Goal: Transaction & Acquisition: Purchase product/service

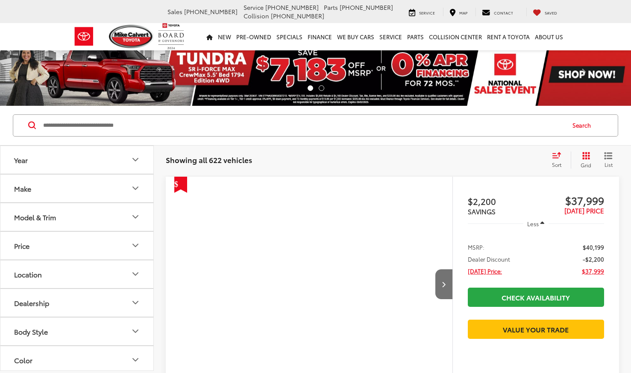
click at [94, 162] on button "Year" at bounding box center [77, 160] width 154 height 28
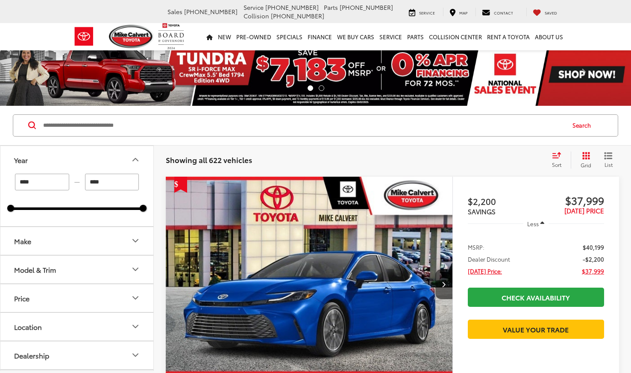
click at [45, 182] on input "****" at bounding box center [42, 182] width 54 height 17
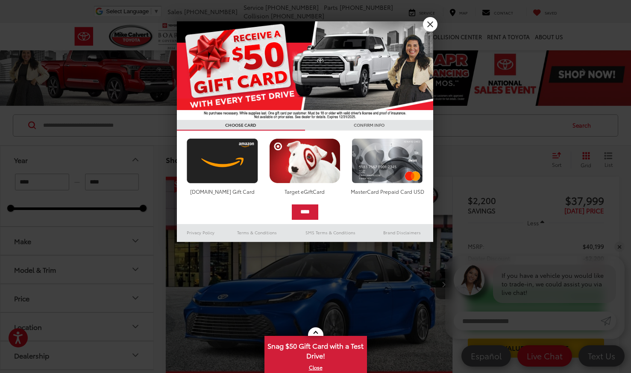
type input "****"
drag, startPoint x: 424, startPoint y: 29, endPoint x: 429, endPoint y: 26, distance: 4.8
click at [424, 29] on link "X" at bounding box center [430, 24] width 15 height 15
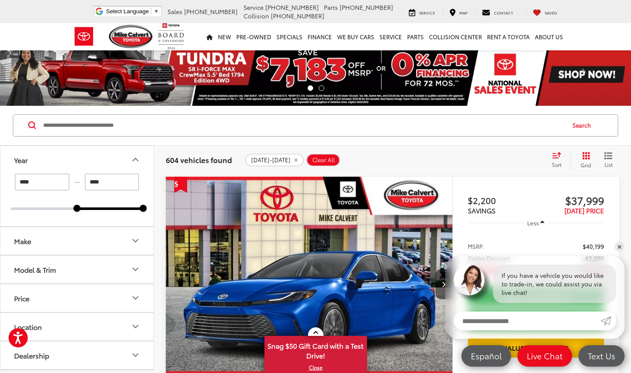
click at [112, 264] on button "Model & Trim" at bounding box center [77, 270] width 154 height 28
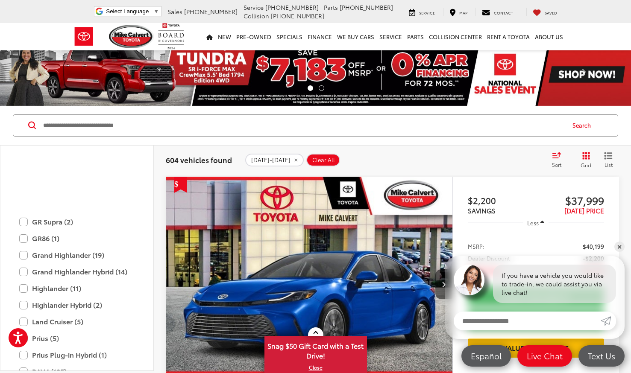
scroll to position [347, 0]
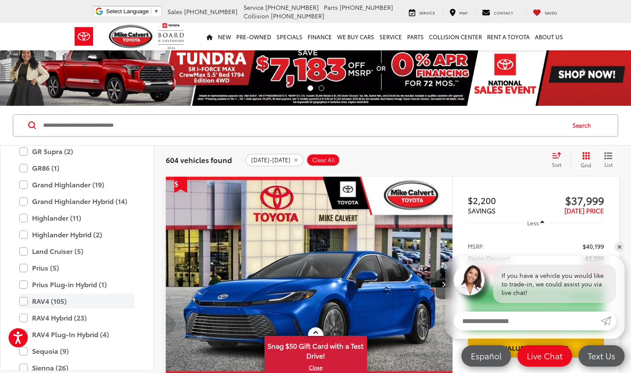
click at [25, 296] on label "RAV4 (105)" at bounding box center [76, 301] width 115 height 15
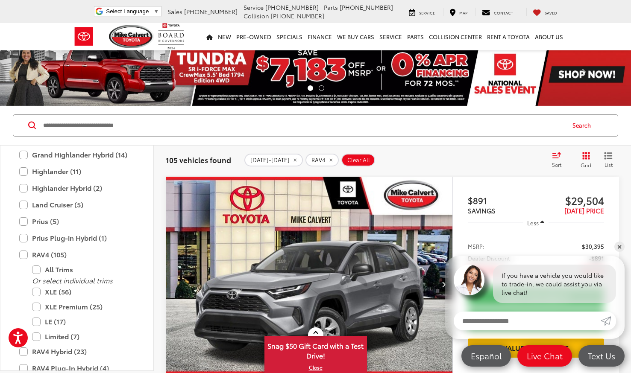
scroll to position [401, 0]
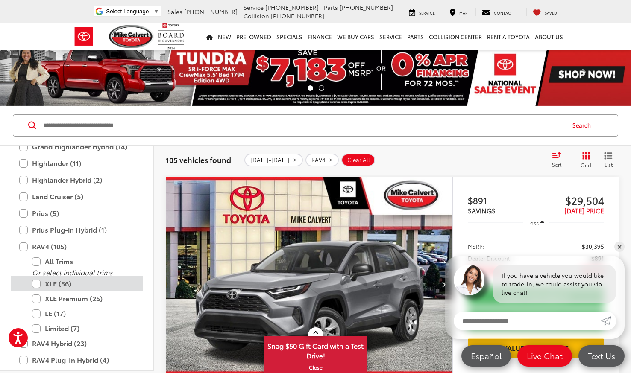
click at [36, 286] on label "XLE (56)" at bounding box center [83, 283] width 103 height 15
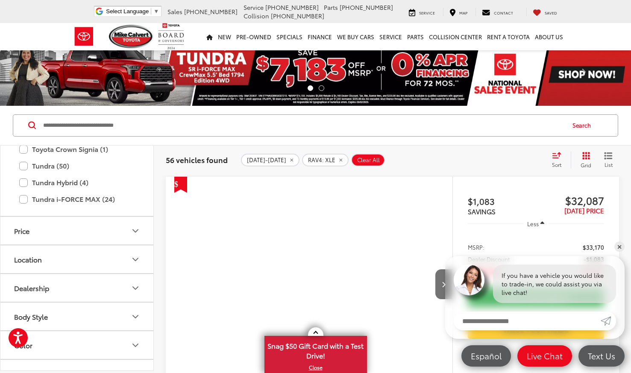
scroll to position [786, 0]
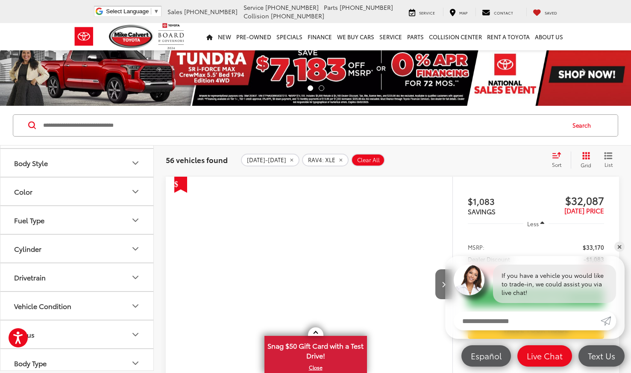
click at [133, 190] on icon "Color" at bounding box center [135, 192] width 10 height 10
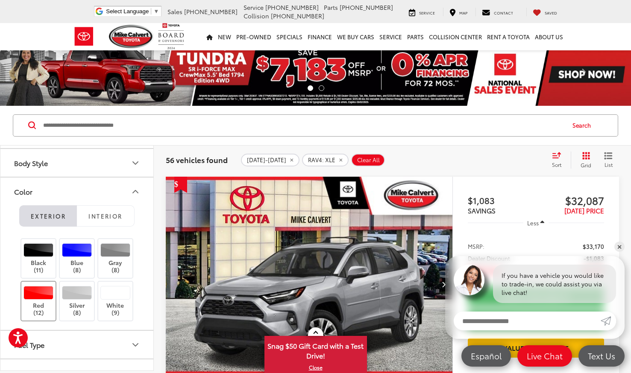
click at [42, 297] on div at bounding box center [39, 293] width 30 height 14
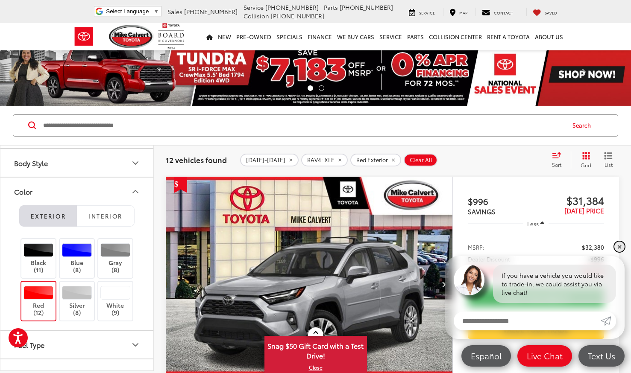
click at [620, 249] on link "✕" at bounding box center [619, 247] width 10 height 10
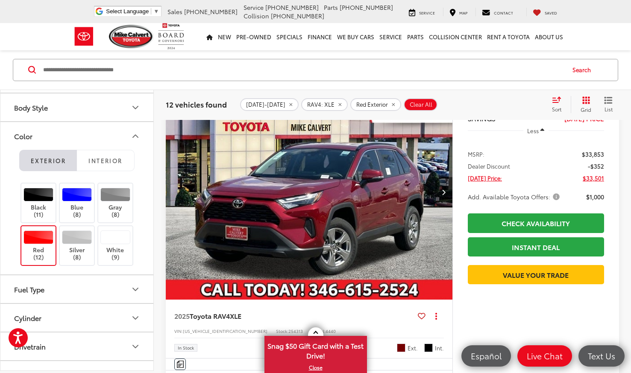
scroll to position [441, 0]
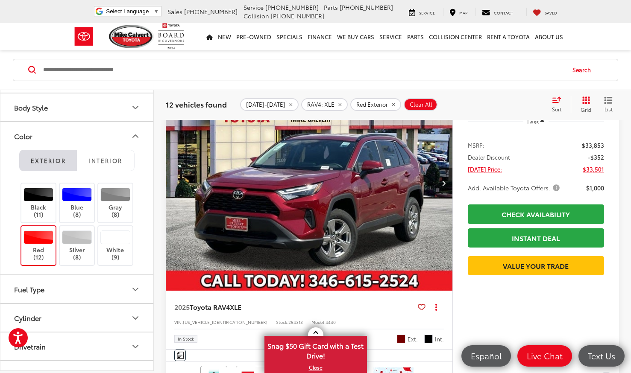
click at [397, 226] on img "2025 Toyota RAV4 XLE 0" at bounding box center [309, 184] width 288 height 216
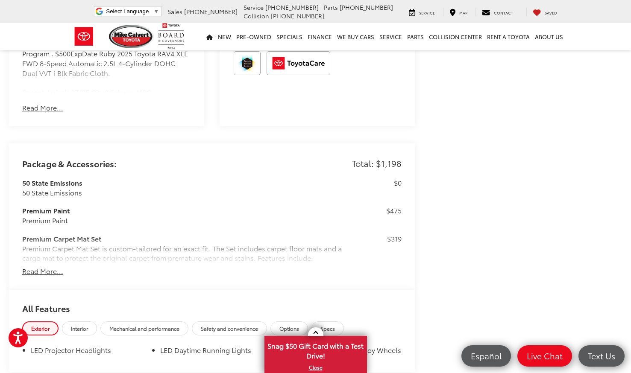
scroll to position [597, 0]
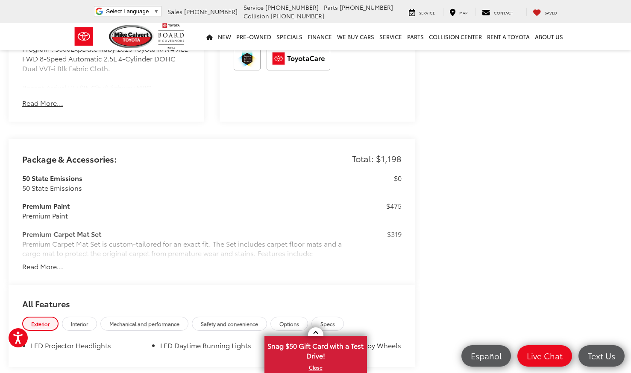
click at [39, 262] on button "Read More..." at bounding box center [42, 267] width 41 height 10
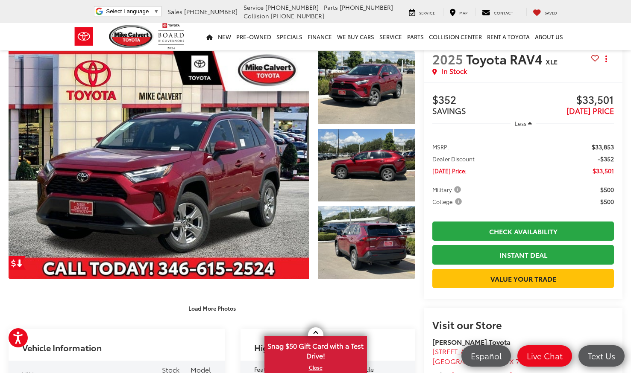
scroll to position [0, 0]
